Goal: Information Seeking & Learning: Learn about a topic

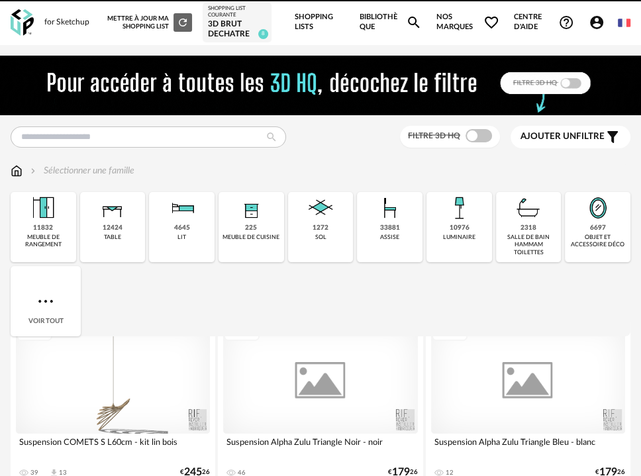
click at [164, 83] on img at bounding box center [320, 86] width 642 height 60
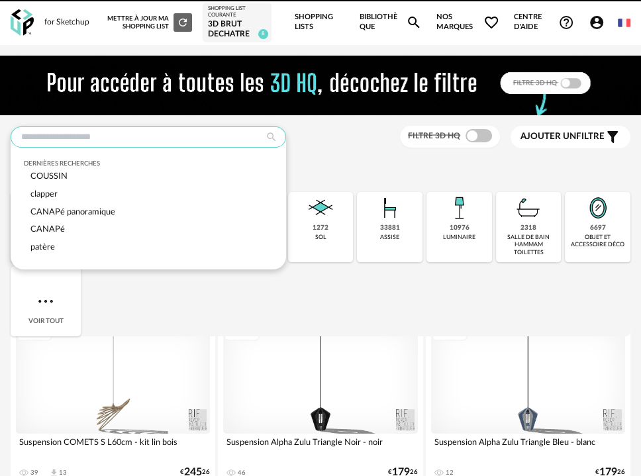
click at [157, 143] on input "text" at bounding box center [148, 136] width 275 height 21
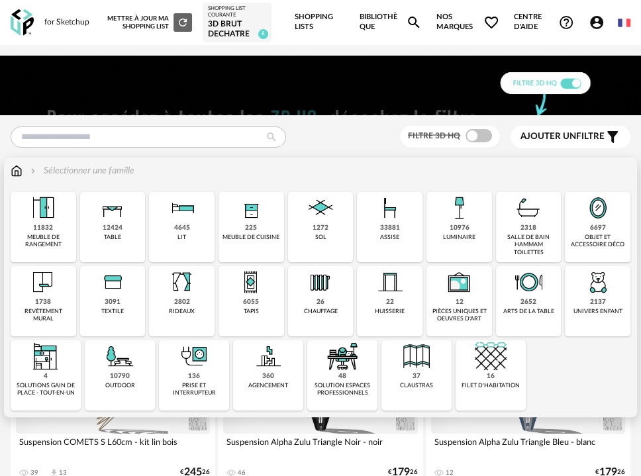
click at [7, 172] on div "Sélectionner une famille Close icon 11832 meuble de rangement 12424 table 4645 …" at bounding box center [320, 287] width 633 height 259
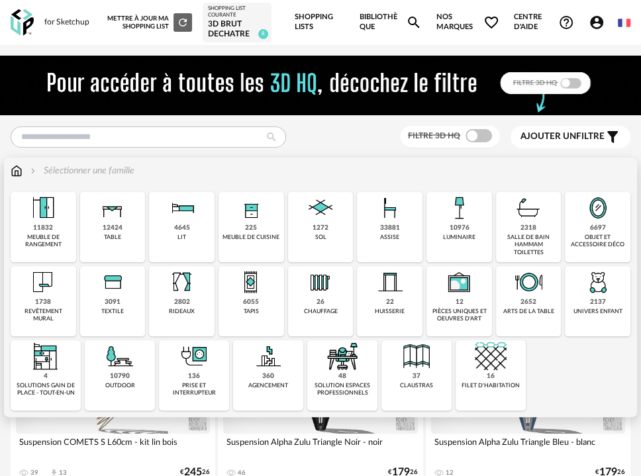
click at [19, 176] on img at bounding box center [17, 170] width 12 height 13
click at [118, 234] on div "12424 table" at bounding box center [113, 227] width 66 height 70
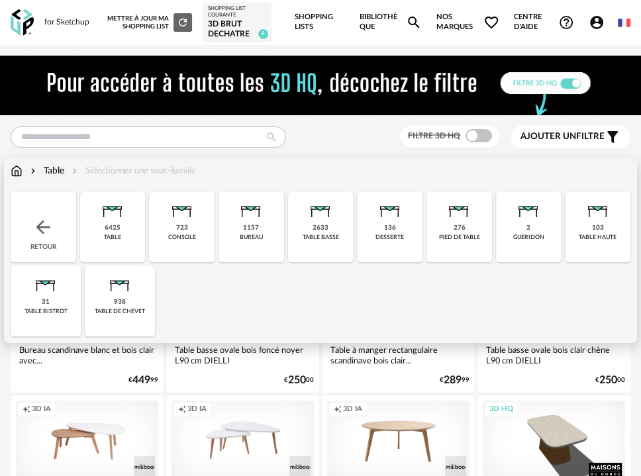
click at [301, 249] on div "2633 table basse" at bounding box center [321, 227] width 66 height 70
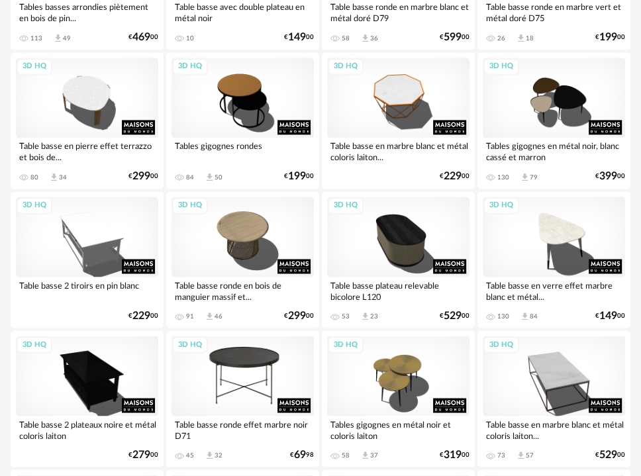
scroll to position [1397, 0]
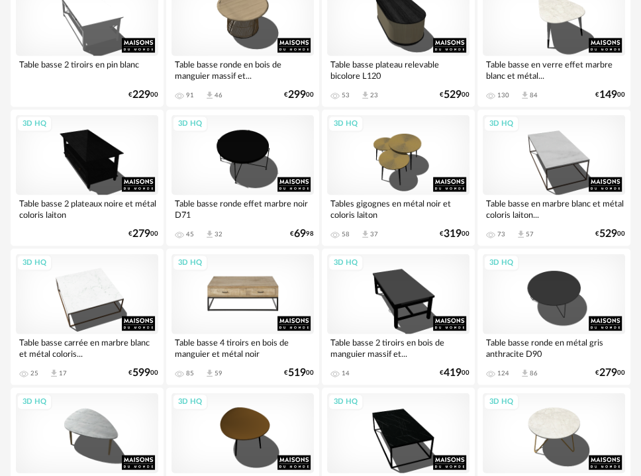
click at [242, 304] on div "3D HQ" at bounding box center [242, 293] width 142 height 80
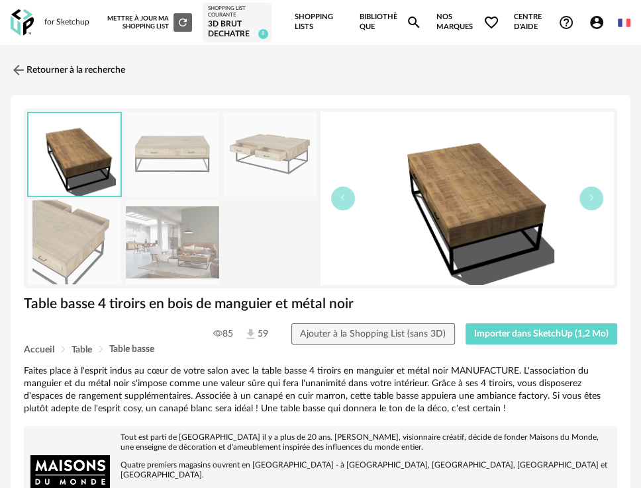
click at [203, 254] on img at bounding box center [172, 243] width 93 height 84
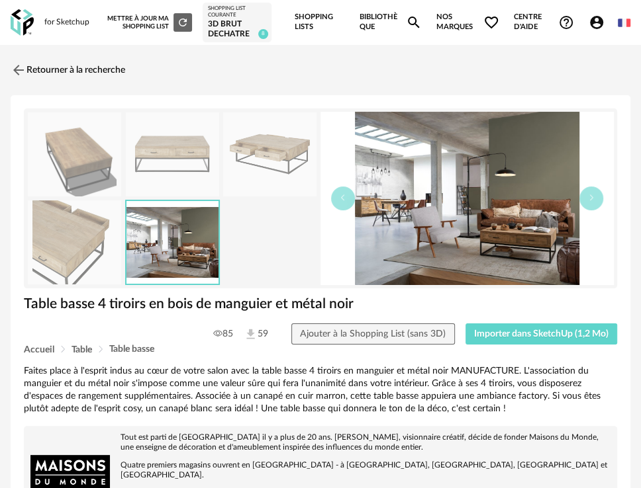
click at [265, 152] on img at bounding box center [269, 155] width 93 height 84
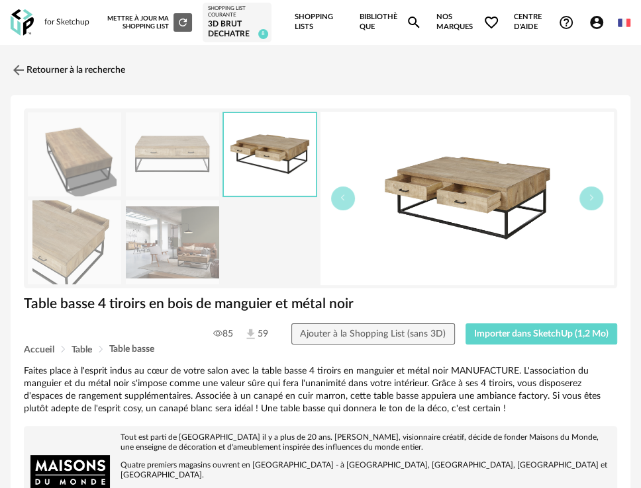
click at [73, 167] on img at bounding box center [74, 155] width 93 height 84
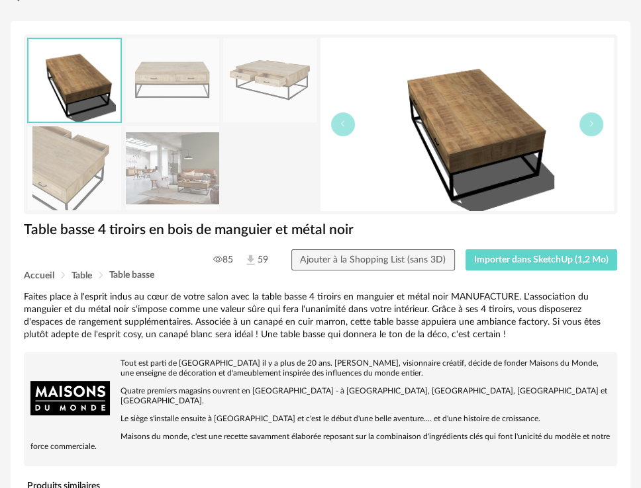
scroll to position [73, 0]
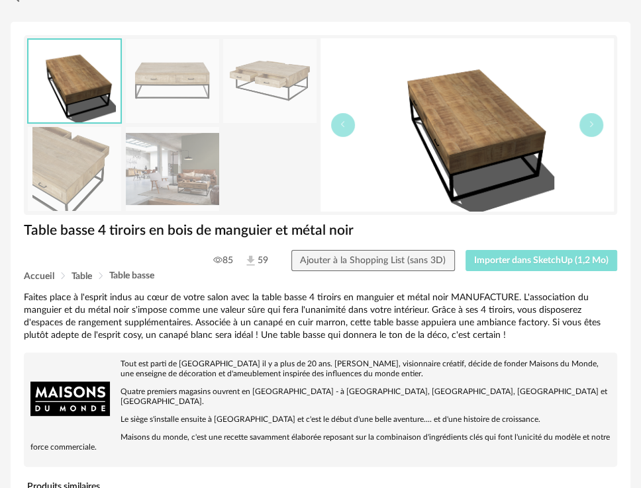
click at [523, 261] on span "Importer dans SketchUp (1,2 Mo)" at bounding box center [541, 260] width 134 height 9
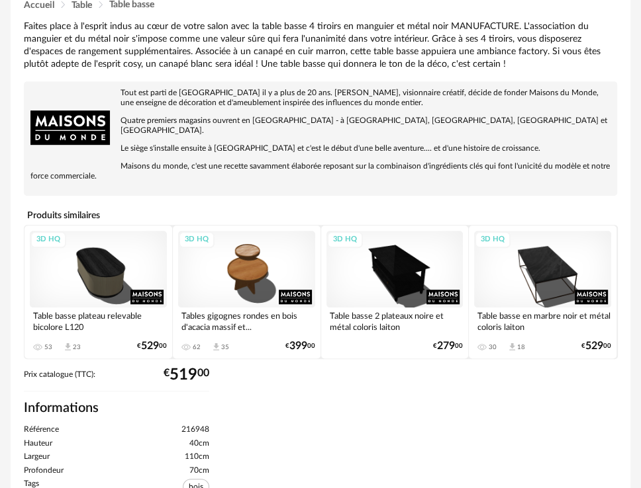
scroll to position [514, 0]
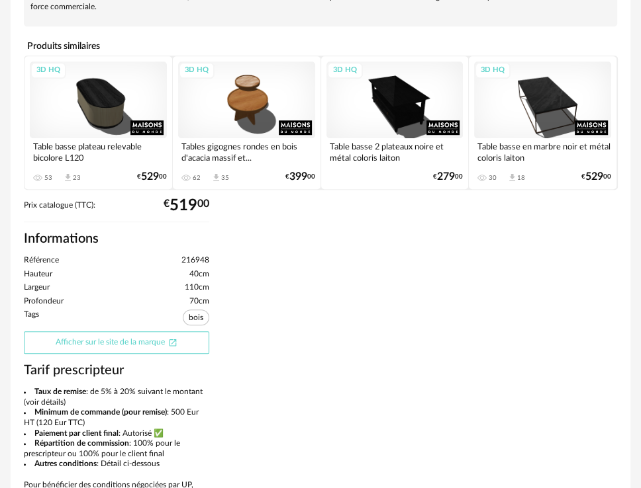
click at [156, 332] on link "Afficher sur le site de la marque Open In New icon" at bounding box center [116, 343] width 185 height 23
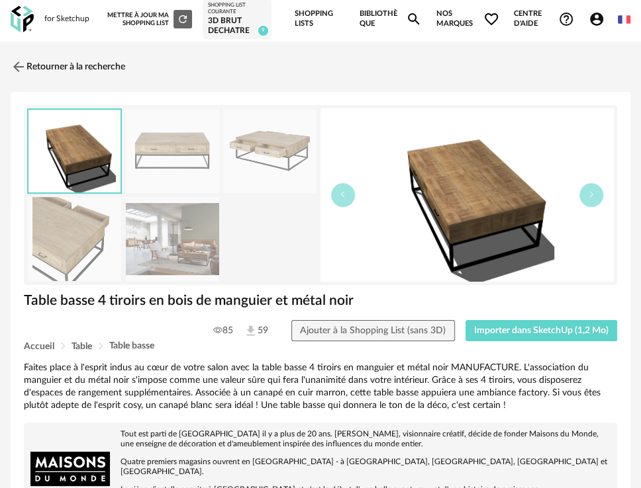
scroll to position [0, 0]
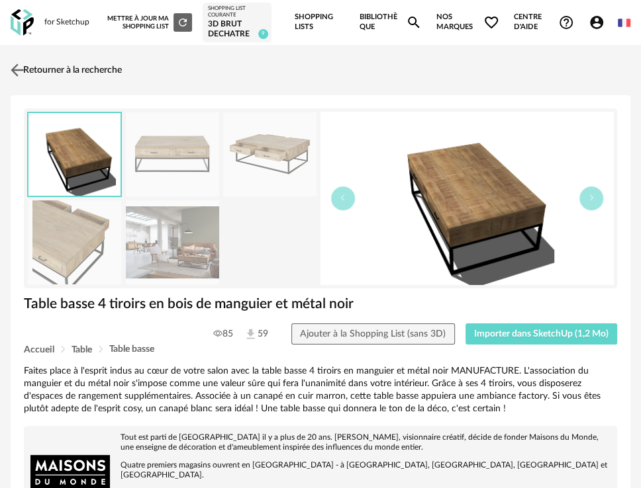
click at [51, 60] on link "Retourner à la recherche" at bounding box center [64, 70] width 114 height 29
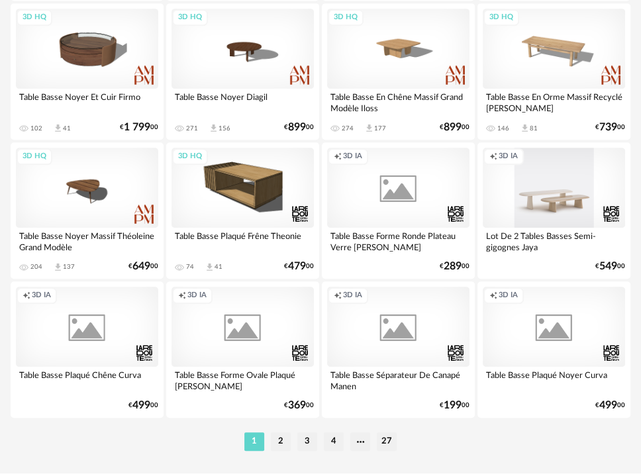
scroll to position [3334, 0]
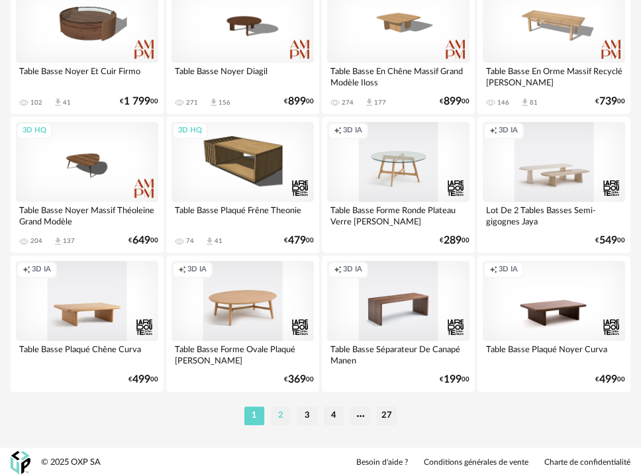
click at [281, 419] on li "2" at bounding box center [281, 415] width 20 height 19
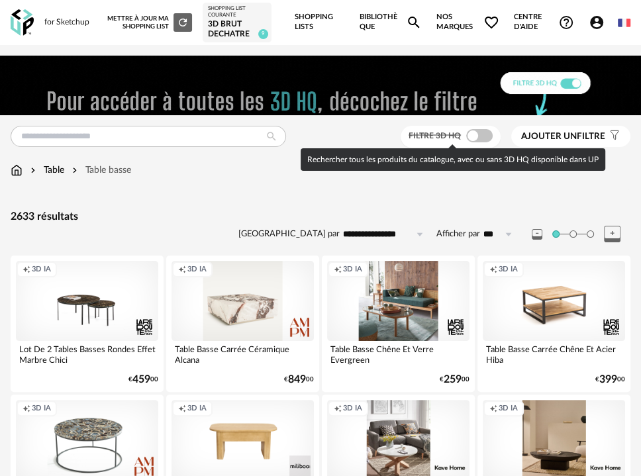
drag, startPoint x: 486, startPoint y: 134, endPoint x: 480, endPoint y: 130, distance: 7.4
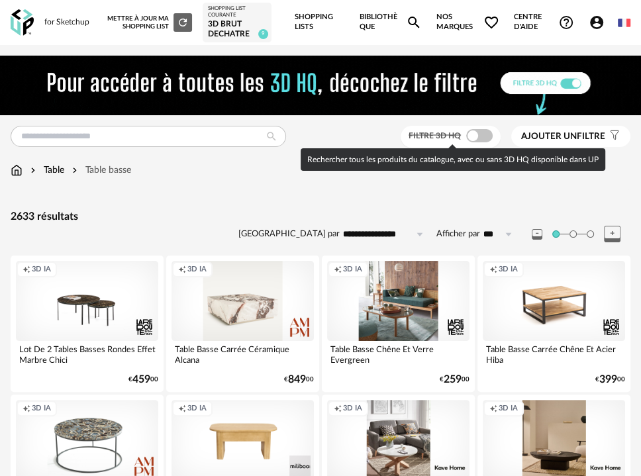
click at [482, 136] on span at bounding box center [479, 135] width 26 height 13
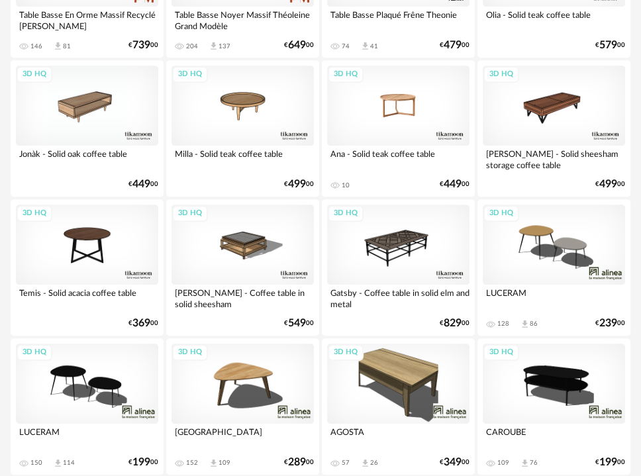
scroll to position [3334, 0]
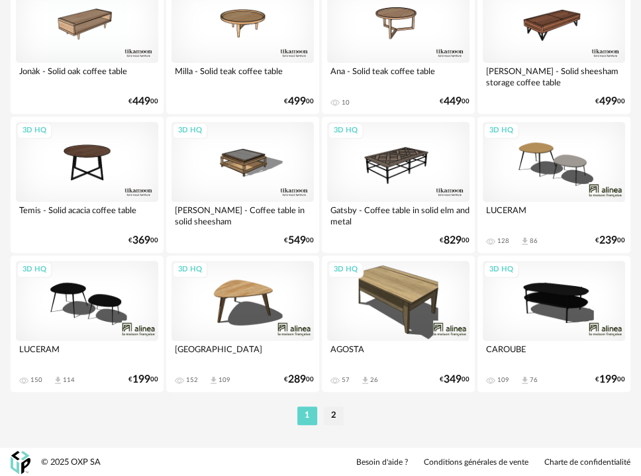
click at [345, 417] on ul "1 2" at bounding box center [320, 415] width 53 height 19
click at [336, 418] on li "2" at bounding box center [334, 415] width 20 height 19
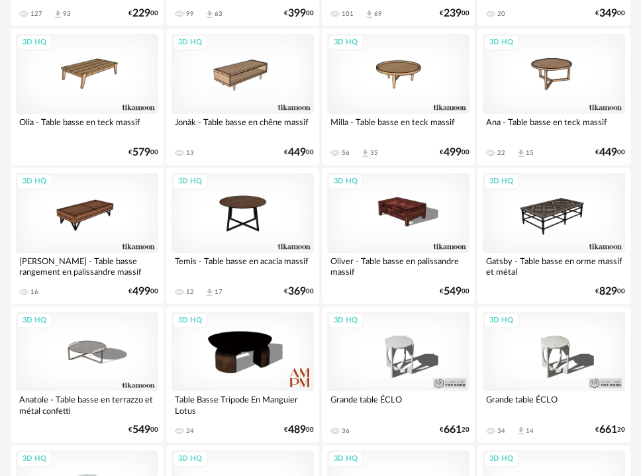
scroll to position [441, 0]
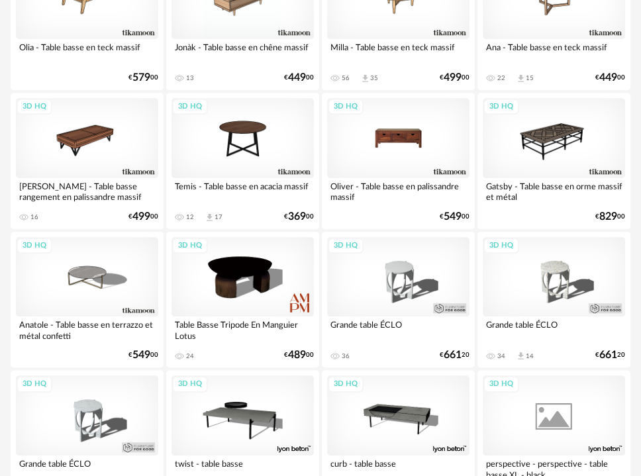
click at [383, 148] on div "3D HQ" at bounding box center [398, 138] width 142 height 80
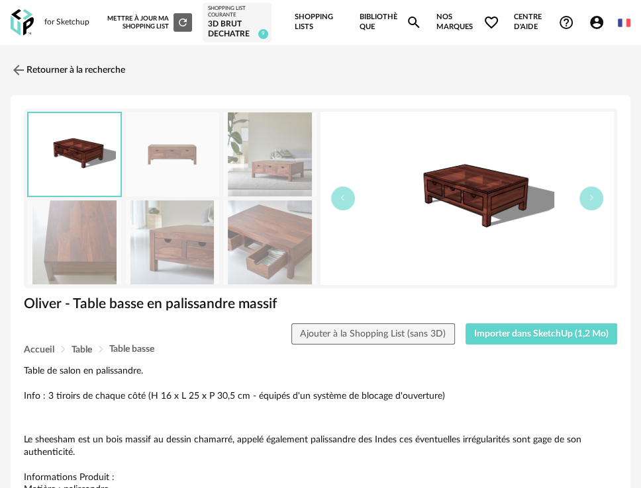
click at [163, 259] on img at bounding box center [172, 243] width 93 height 84
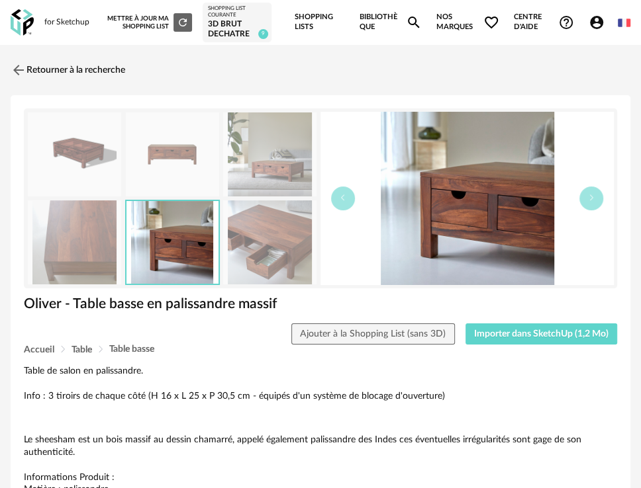
click at [277, 145] on img at bounding box center [269, 155] width 93 height 84
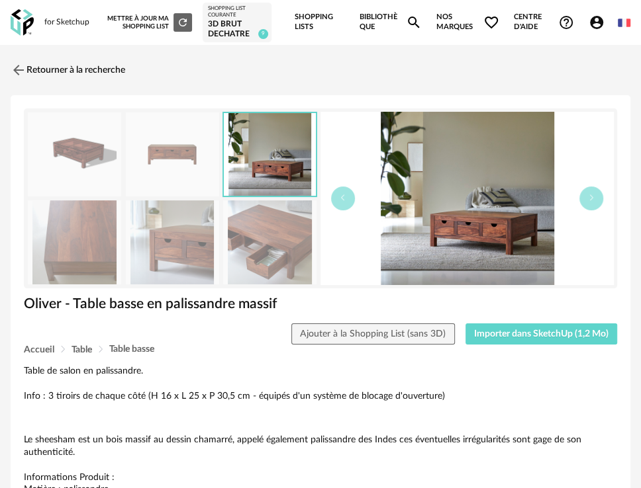
click at [75, 140] on img at bounding box center [74, 155] width 93 height 84
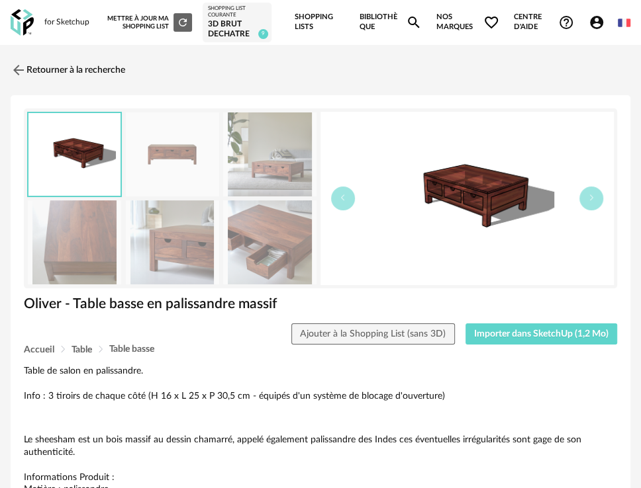
click at [193, 158] on img at bounding box center [172, 155] width 93 height 84
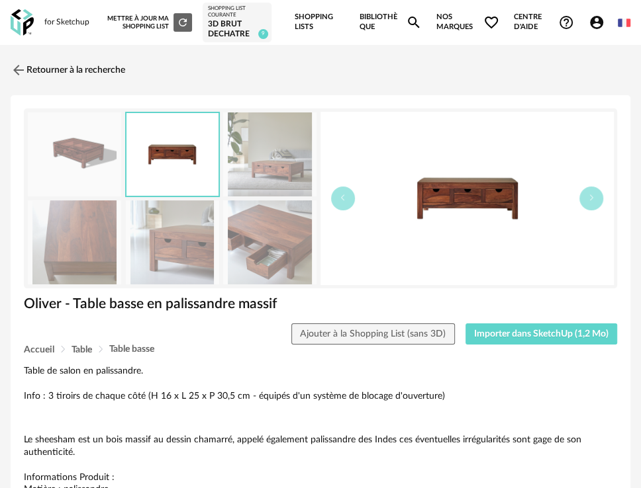
click at [283, 248] on img at bounding box center [269, 243] width 93 height 84
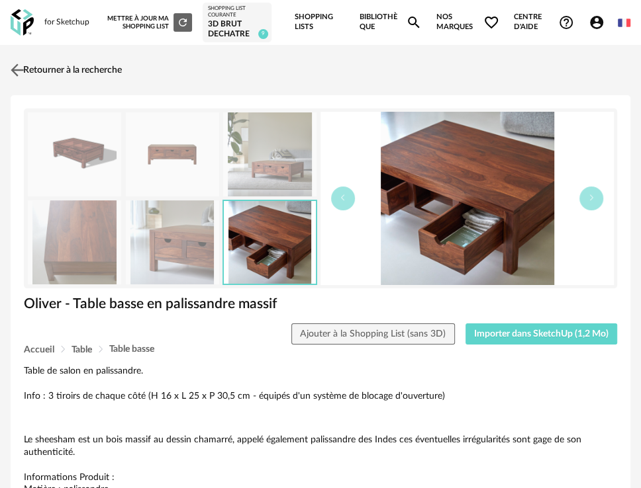
click at [60, 80] on link "Retourner à la recherche" at bounding box center [64, 70] width 114 height 29
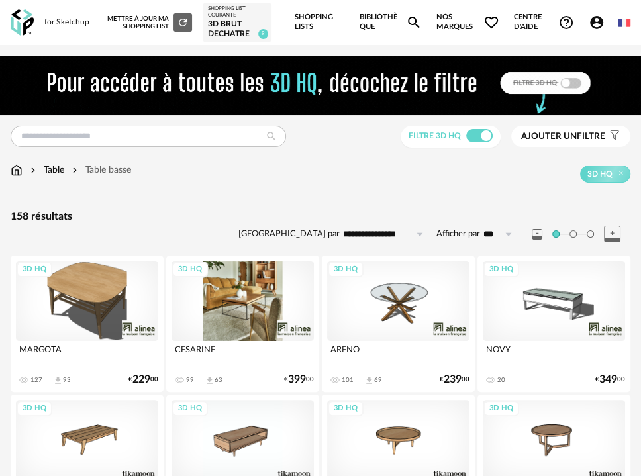
click at [237, 311] on div "3D HQ" at bounding box center [242, 301] width 142 height 80
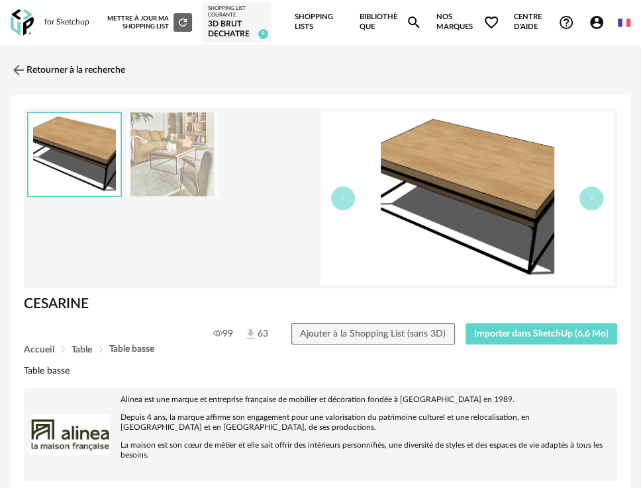
click at [142, 160] on img at bounding box center [172, 155] width 93 height 84
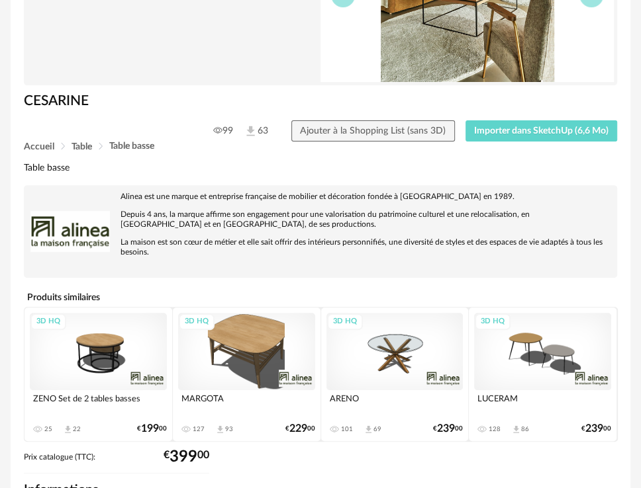
scroll to position [367, 0]
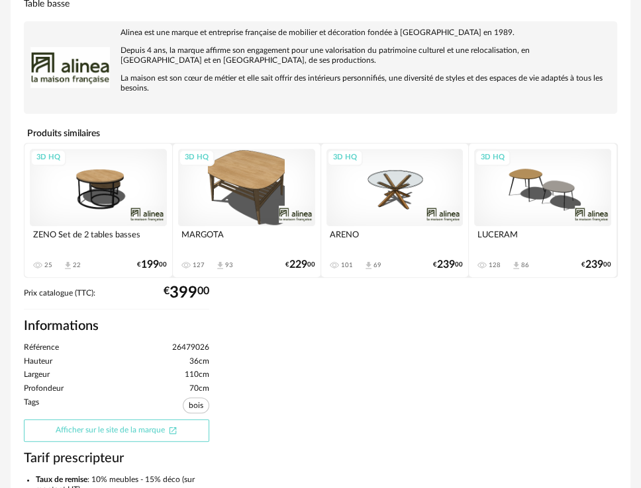
click at [93, 433] on link "Afficher sur le site de la marque Open In New icon" at bounding box center [116, 431] width 185 height 23
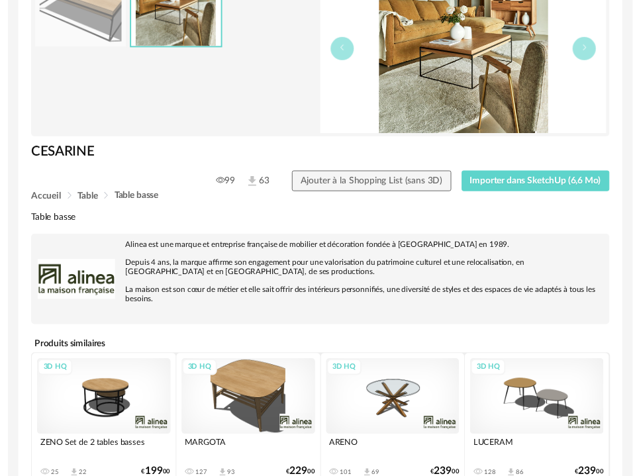
scroll to position [0, 0]
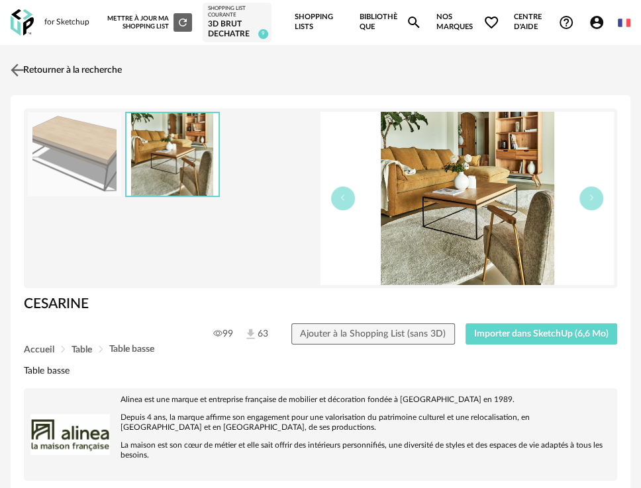
click at [91, 73] on link "Retourner à la recherche" at bounding box center [64, 70] width 114 height 29
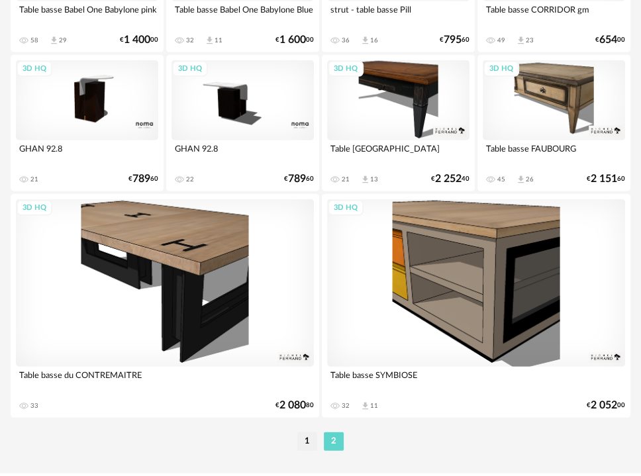
scroll to position [2033, 0]
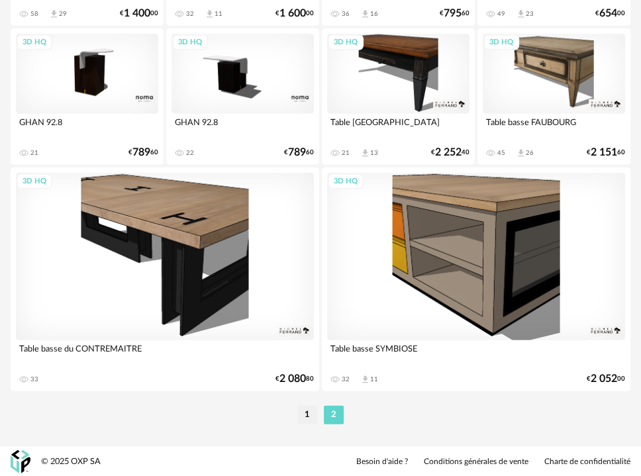
click at [308, 414] on li "1" at bounding box center [307, 415] width 20 height 19
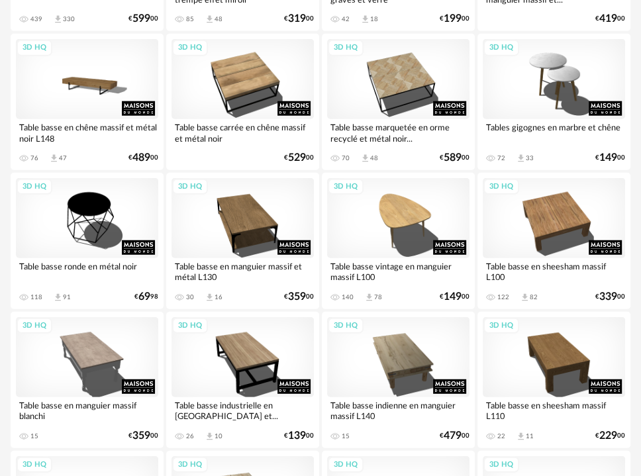
scroll to position [1920, 0]
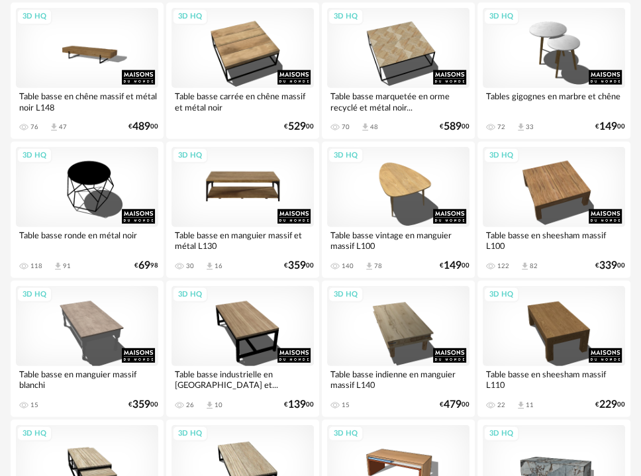
click at [238, 201] on div "3D HQ" at bounding box center [242, 187] width 142 height 80
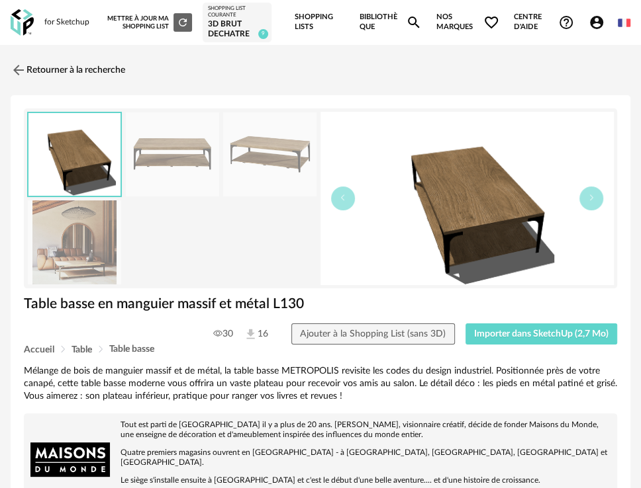
click at [46, 262] on img at bounding box center [74, 243] width 93 height 84
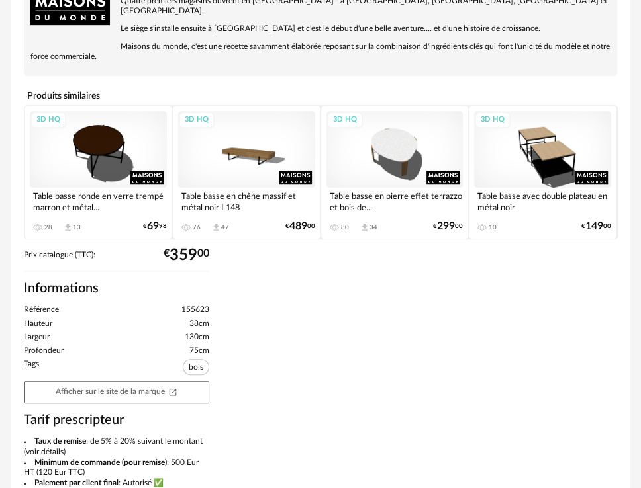
scroll to position [514, 0]
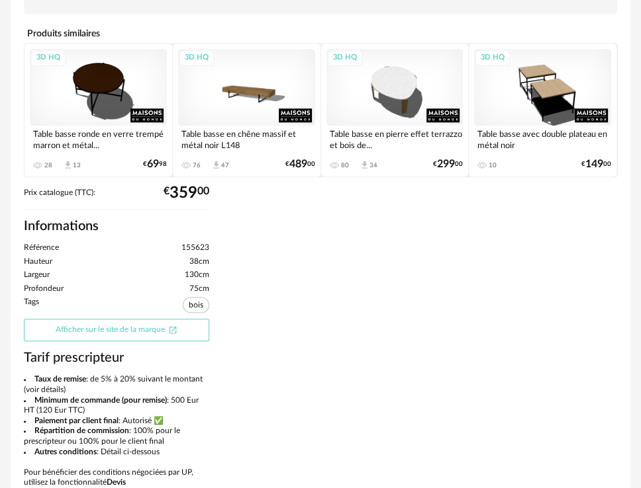
click at [140, 322] on link "Afficher sur le site de la marque Open In New icon" at bounding box center [116, 330] width 185 height 23
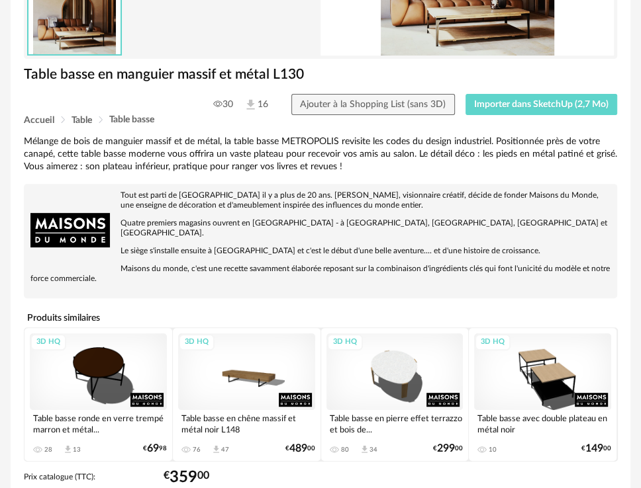
scroll to position [0, 0]
